Goal: Information Seeking & Learning: Find specific fact

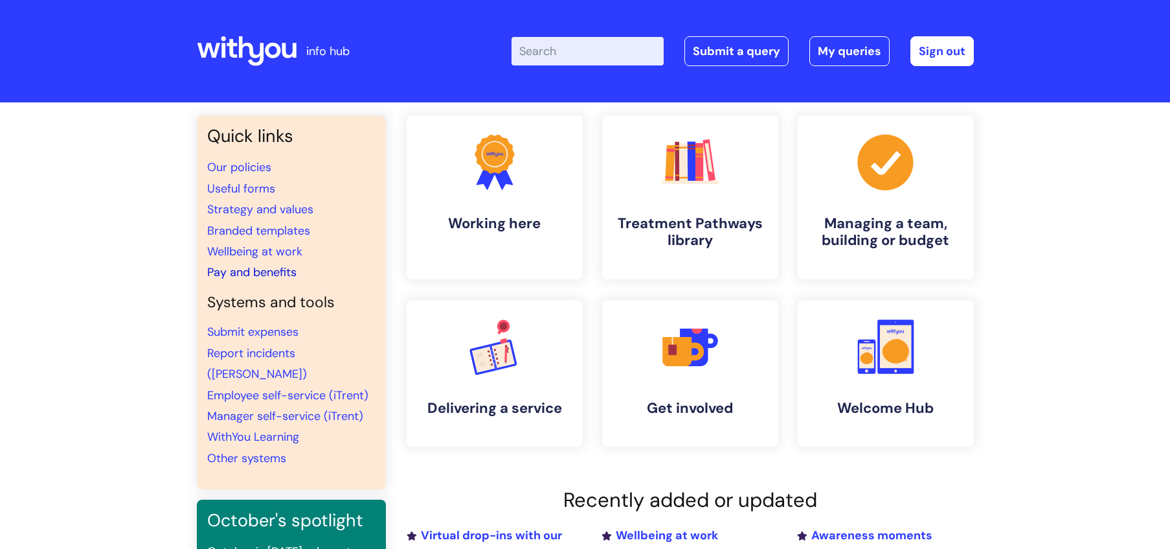
click at [263, 269] on link "Pay and benefits" at bounding box center [251, 272] width 89 height 16
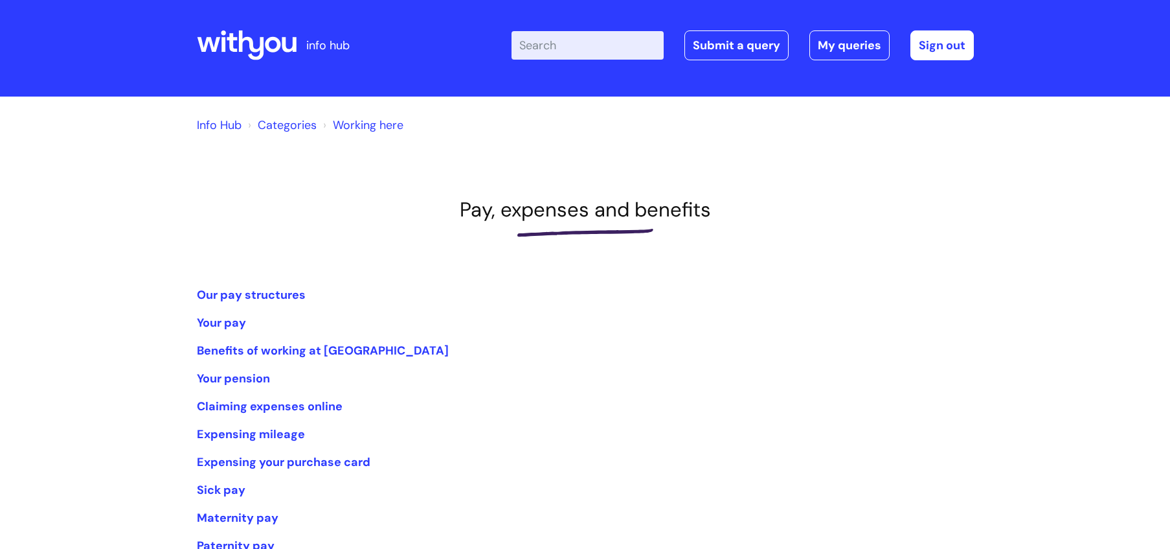
scroll to position [274, 0]
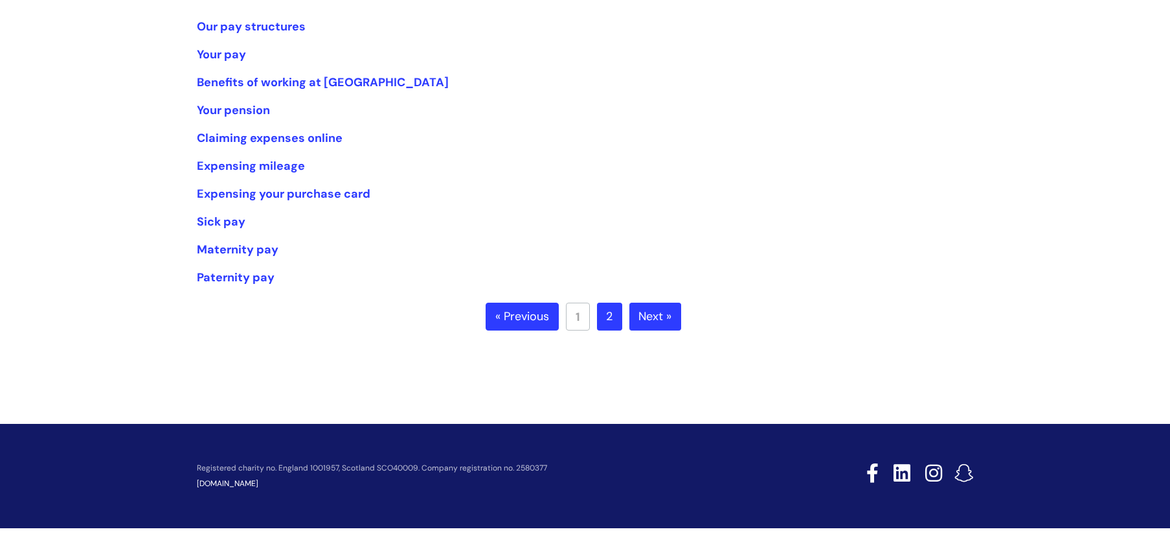
click at [663, 308] on link "Next »" at bounding box center [656, 316] width 52 height 28
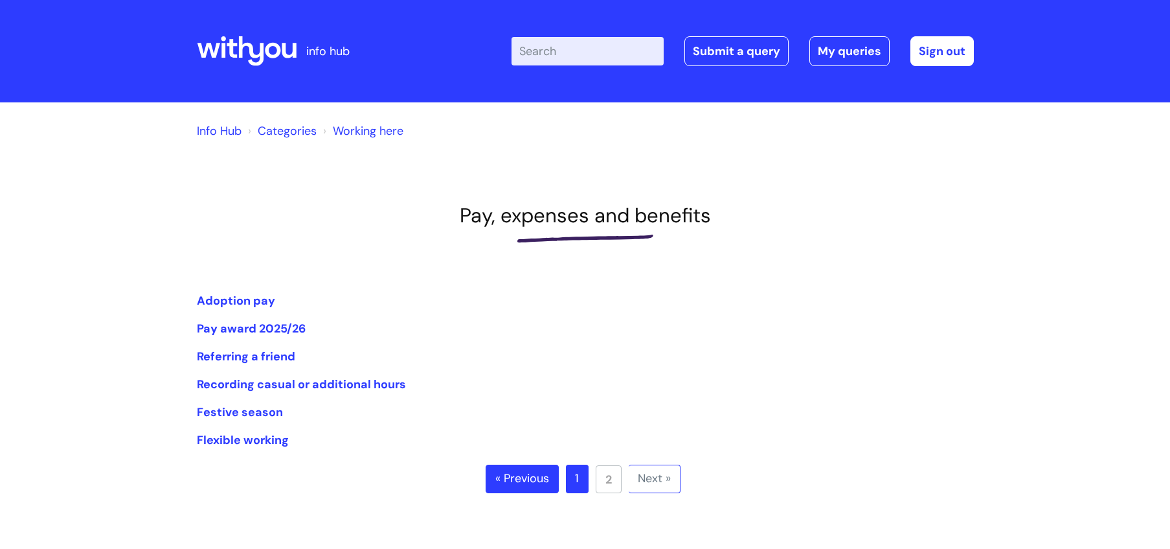
click at [541, 473] on link "« Previous" at bounding box center [522, 478] width 73 height 28
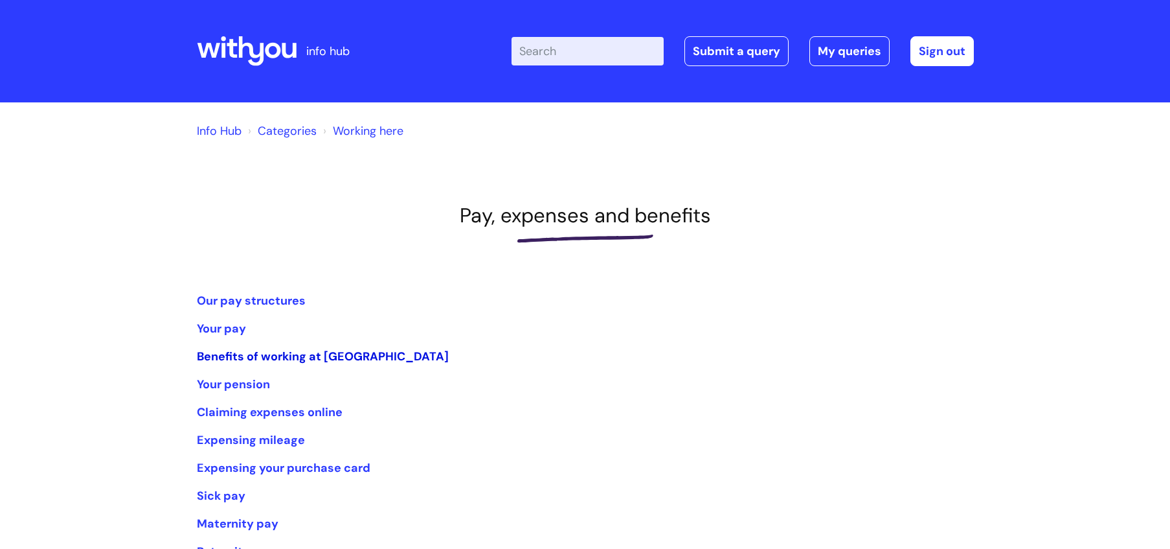
scroll to position [274, 0]
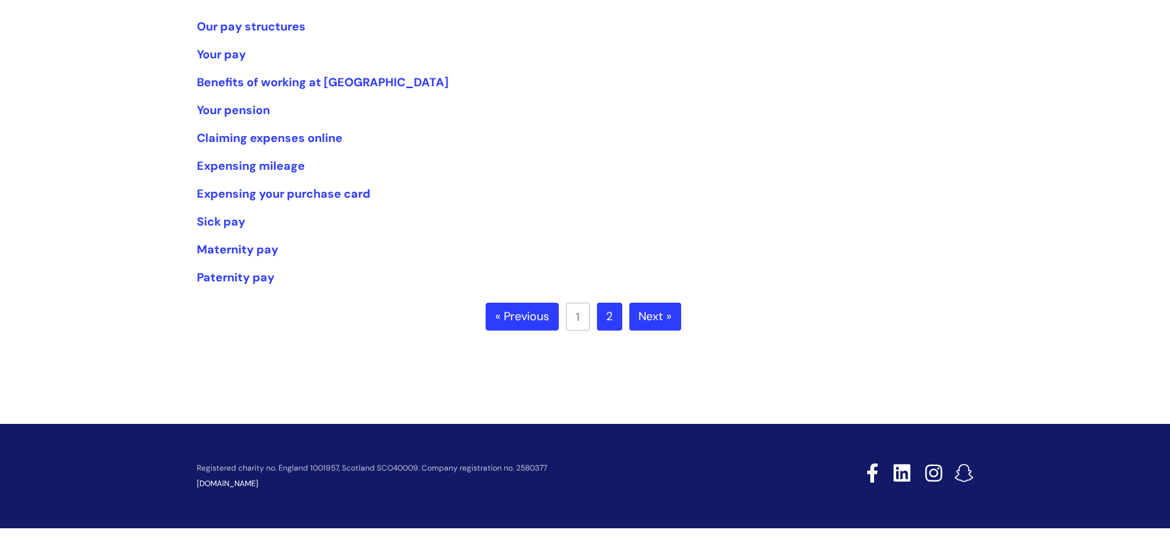
click at [615, 317] on link "2" at bounding box center [609, 316] width 25 height 28
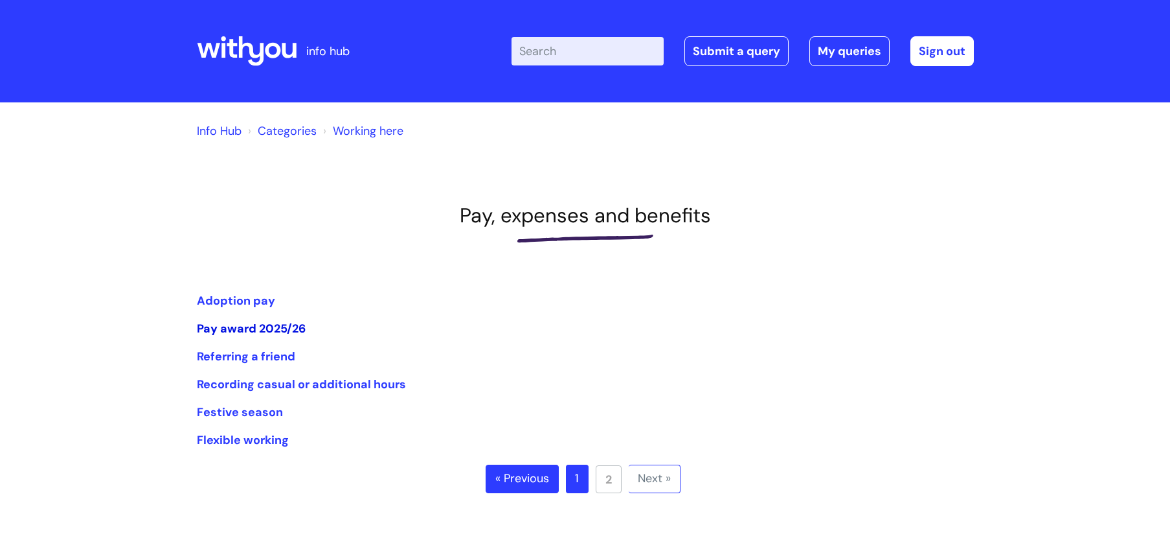
click at [236, 325] on link "Pay award 2025/26" at bounding box center [251, 329] width 109 height 16
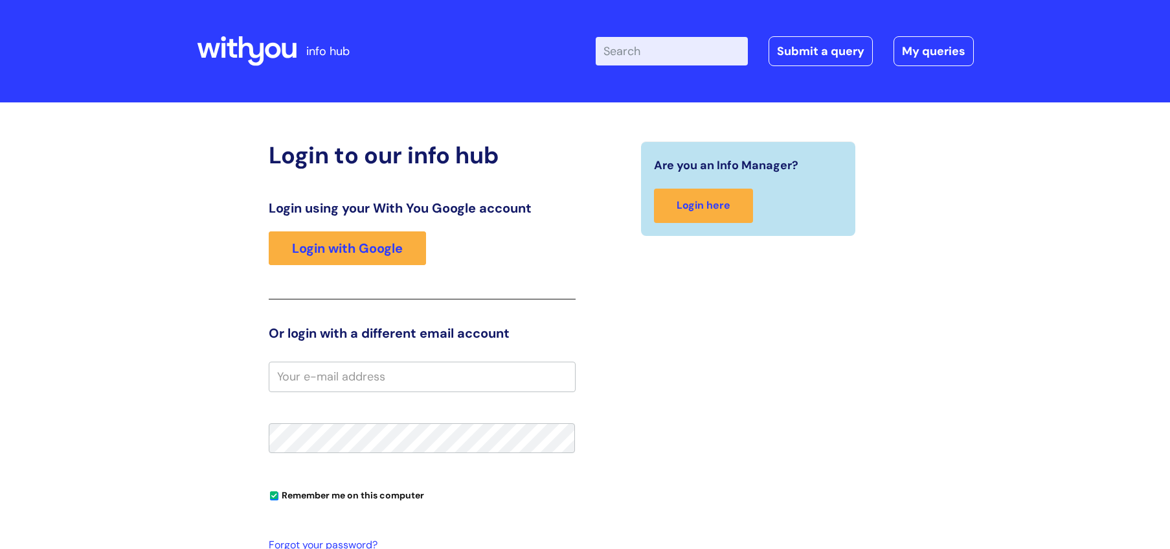
click at [160, 93] on header "info hub Enter your search term here... Search Submit a query My queries Welcom…" at bounding box center [585, 51] width 1170 height 102
